Goal: Navigation & Orientation: Find specific page/section

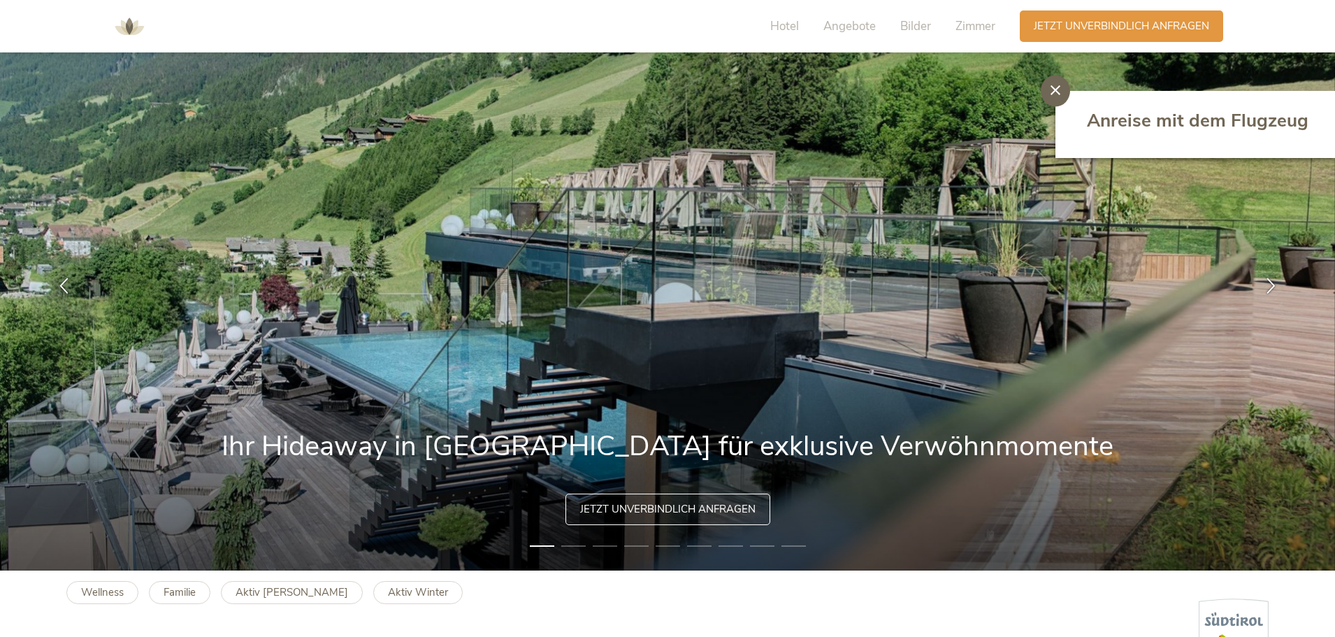
drag, startPoint x: 0, startPoint y: 0, endPoint x: 1167, endPoint y: 118, distance: 1172.8
click at [1167, 118] on span "Anreise mit dem Flugzeug" at bounding box center [1198, 120] width 222 height 24
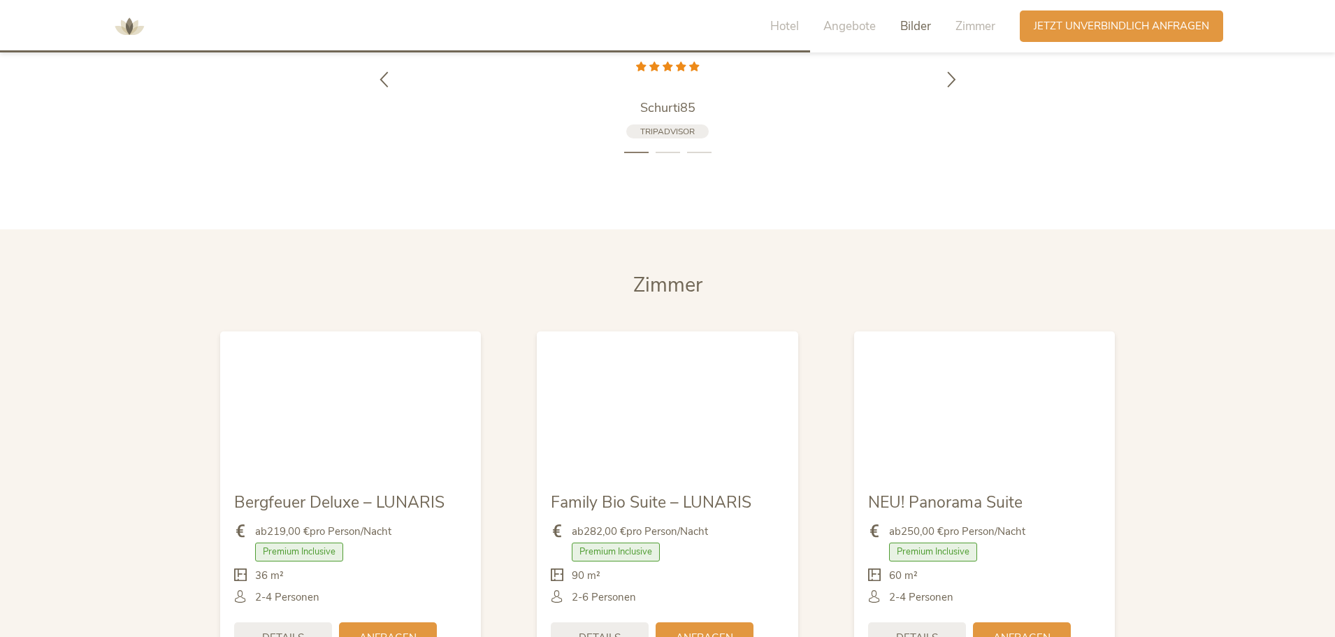
scroll to position [4185, 0]
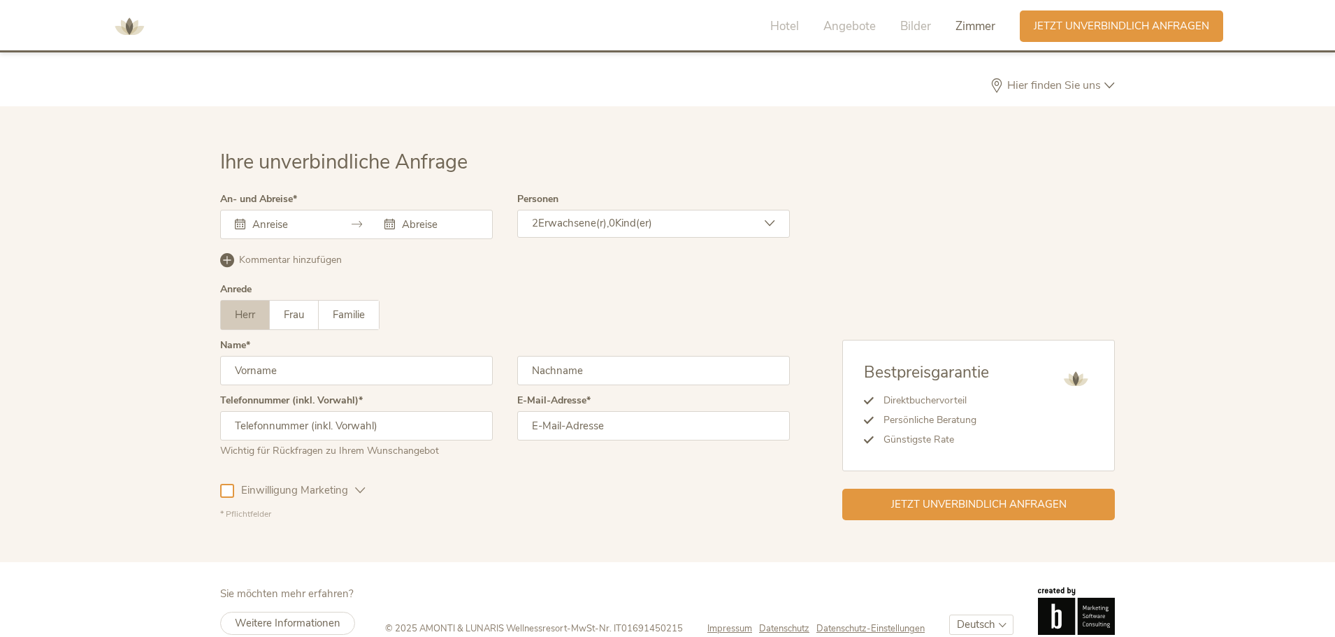
click at [972, 615] on select "Deutsch Italiano English" at bounding box center [981, 625] width 64 height 20
select select "/it/"
click at [949, 615] on select "Deutsch Italiano English" at bounding box center [981, 625] width 64 height 20
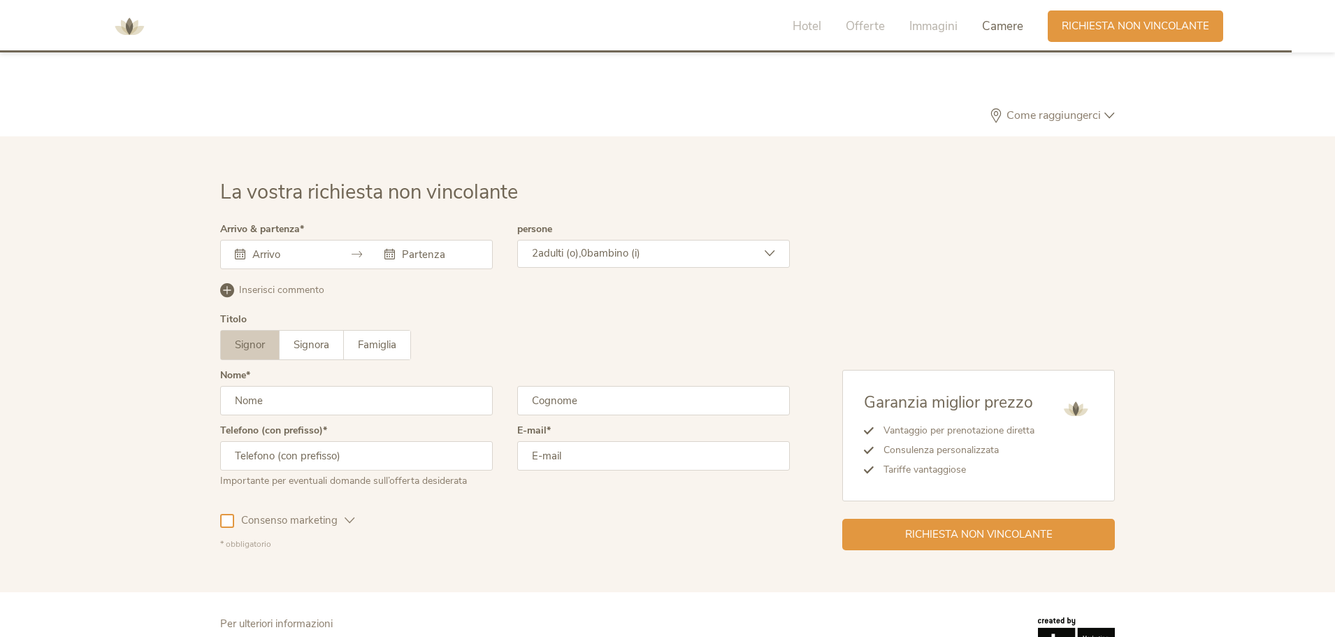
scroll to position [4212, 0]
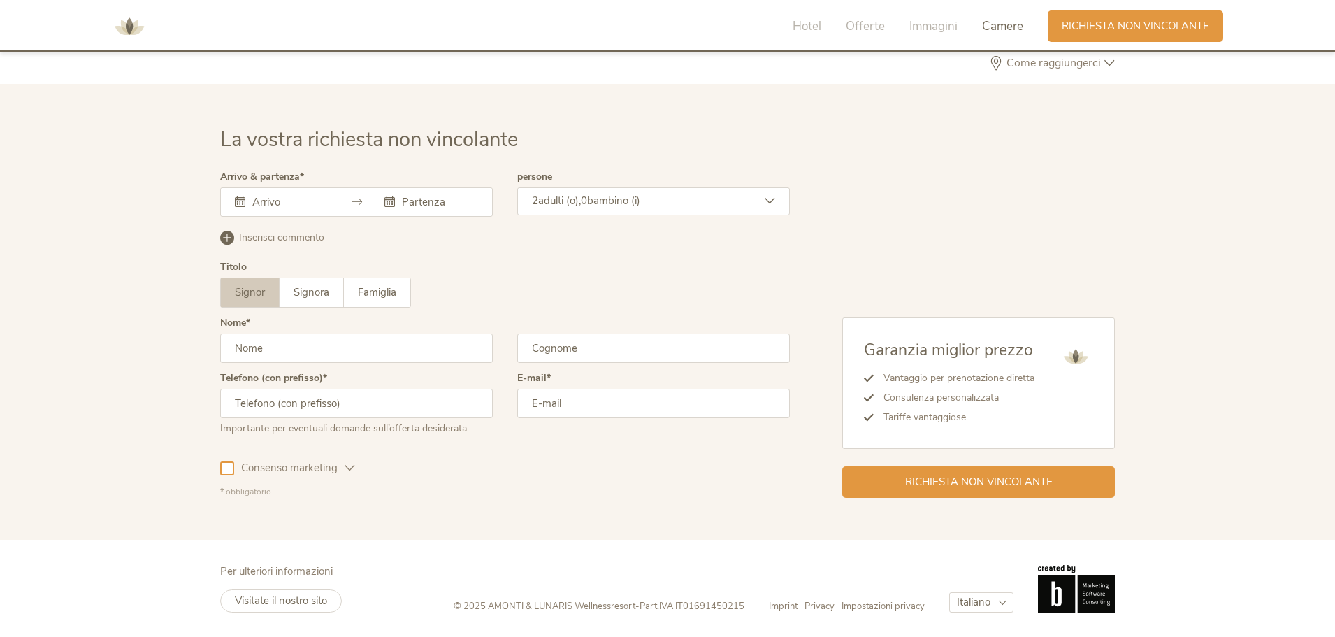
click at [986, 601] on select "Deutsch Italiano English" at bounding box center [981, 602] width 64 height 20
select select "/en/"
click at [949, 592] on select "Deutsch Italiano English" at bounding box center [981, 602] width 64 height 20
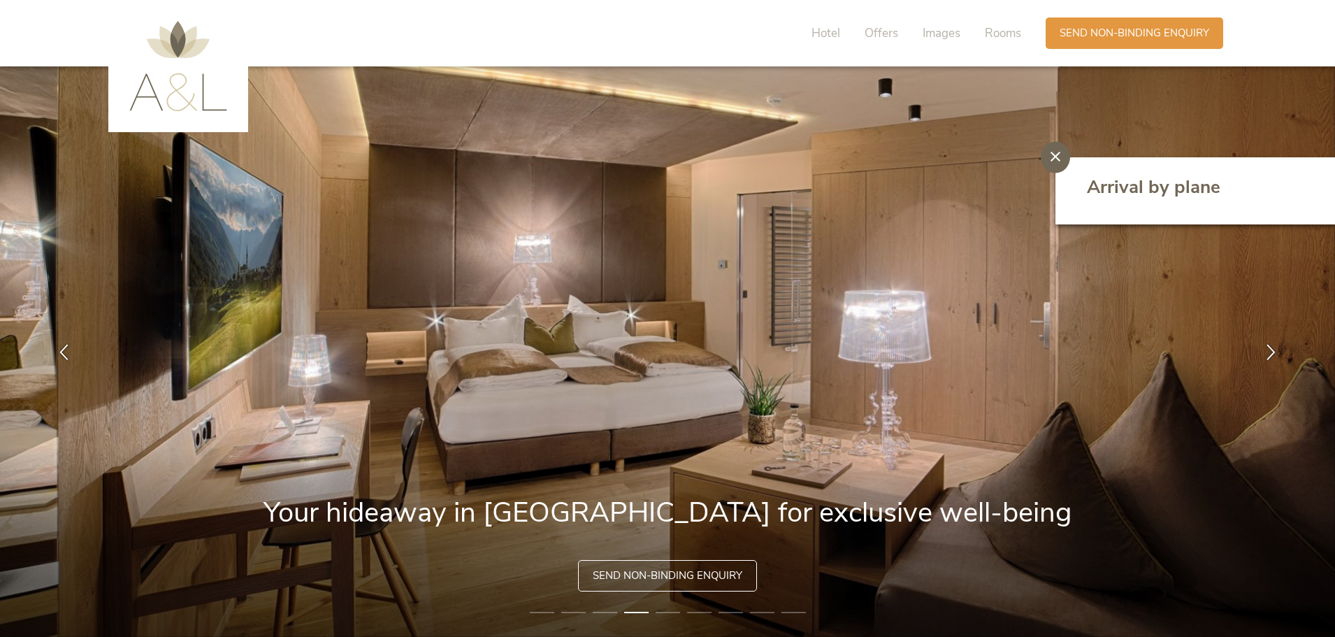
click at [172, 52] on img at bounding box center [178, 66] width 98 height 90
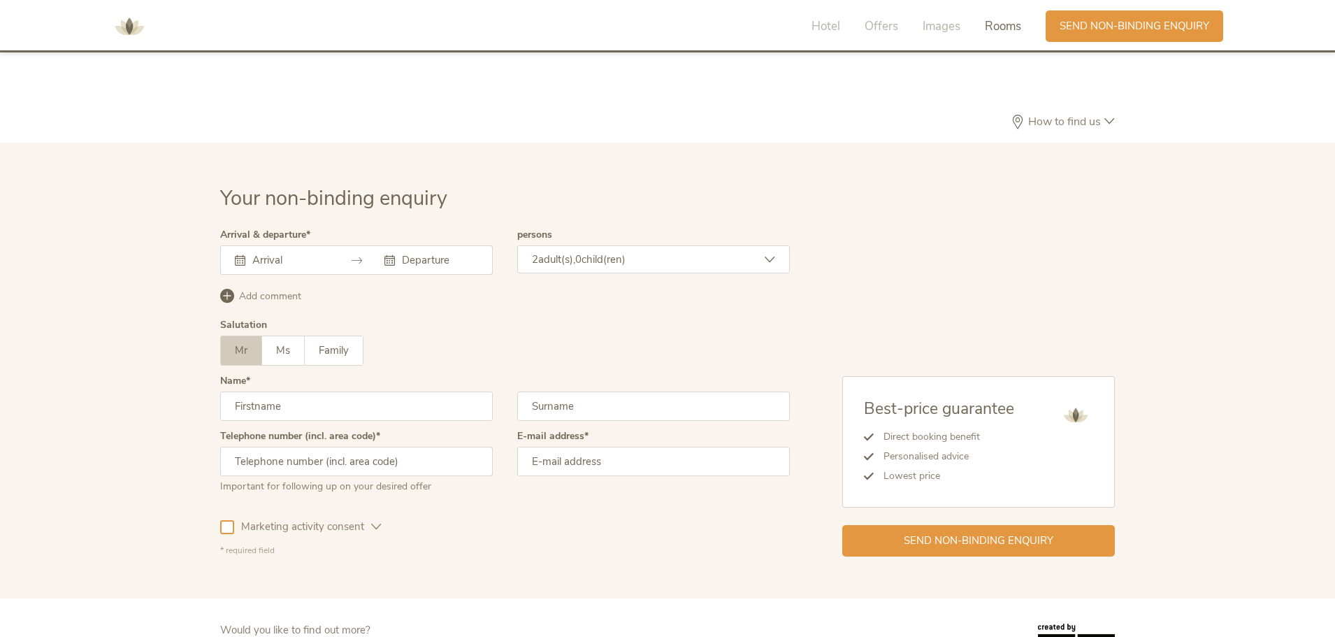
scroll to position [4232, 0]
